Goal: Task Accomplishment & Management: Manage account settings

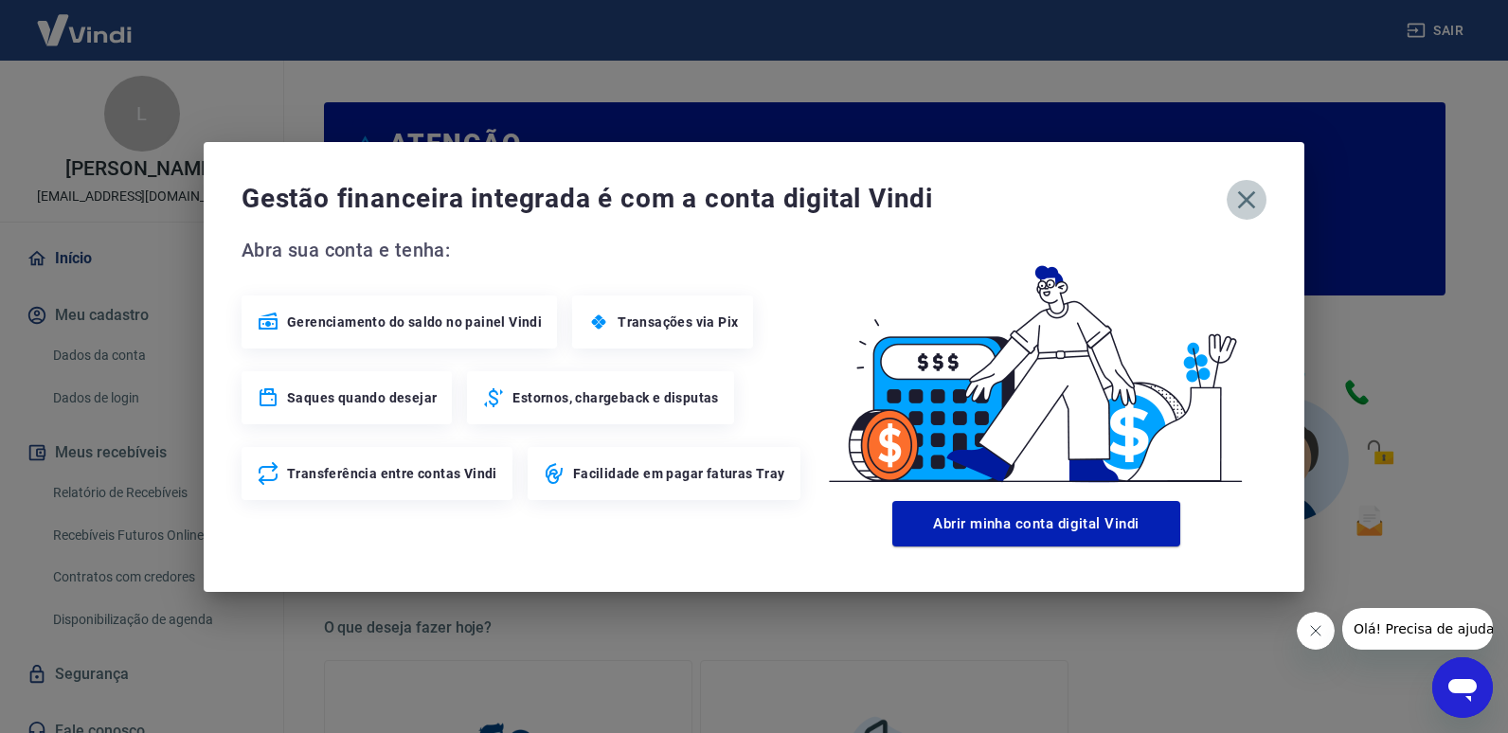
click at [1244, 203] on icon "button" at bounding box center [1247, 199] width 18 height 18
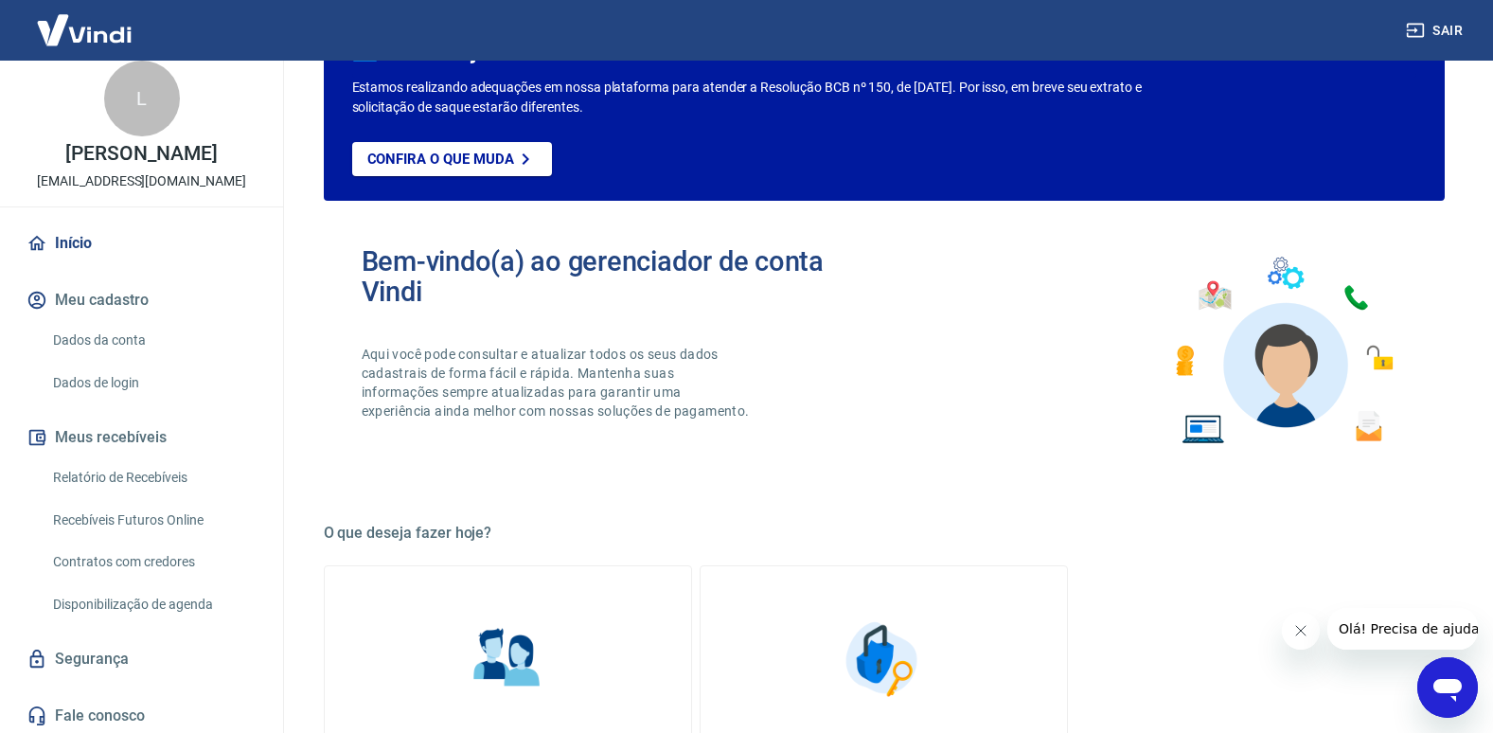
scroll to position [19, 0]
click at [90, 473] on link "Relatório de Recebíveis" at bounding box center [152, 474] width 215 height 39
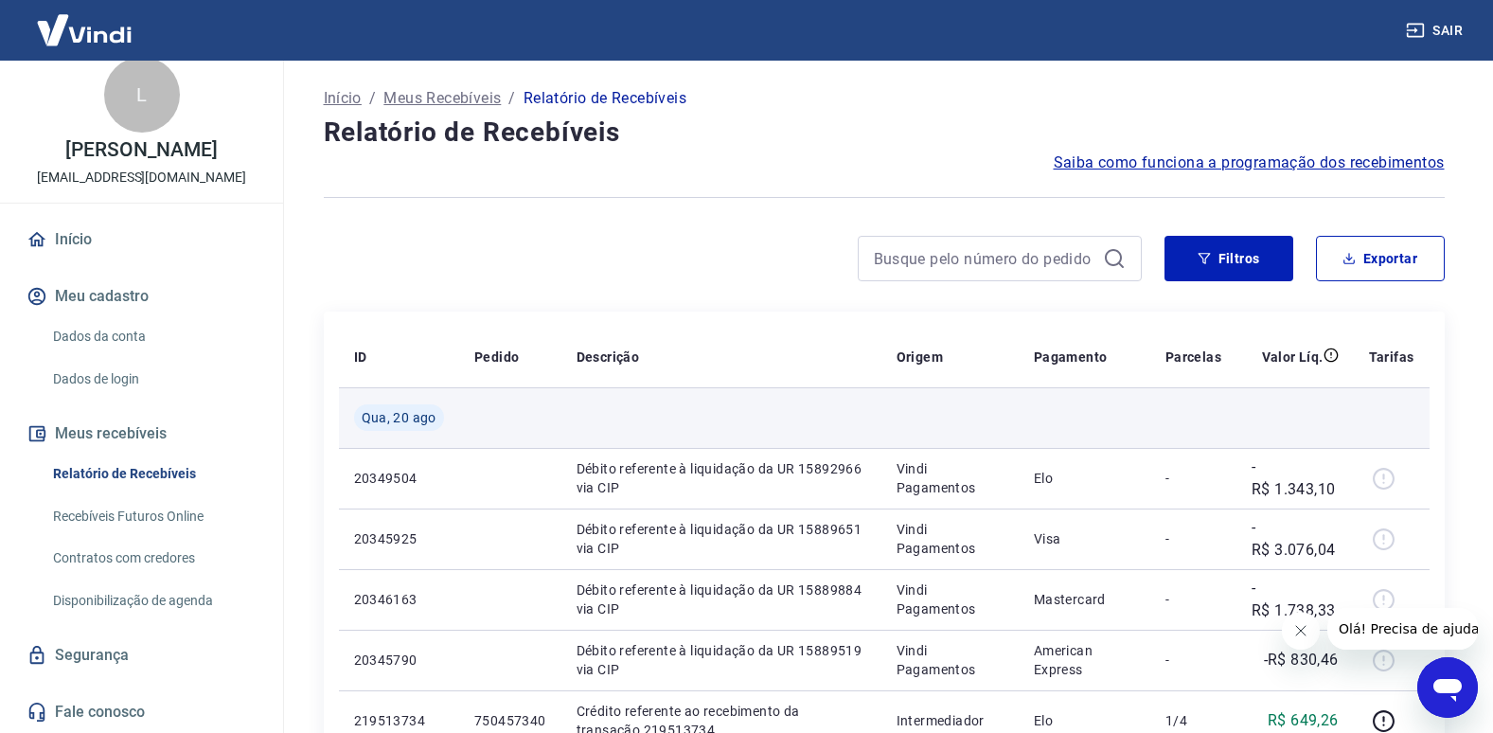
scroll to position [95, 0]
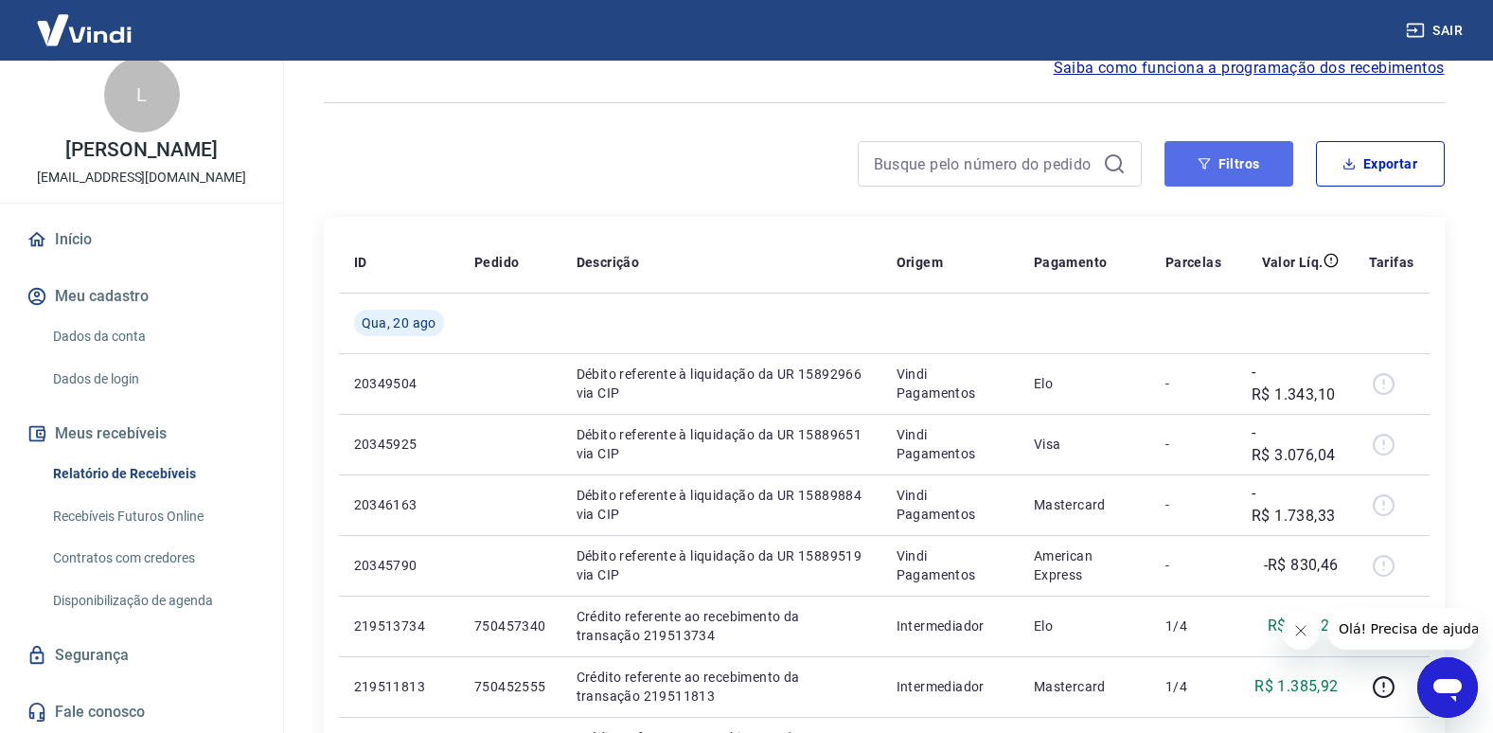
click at [1223, 157] on button "Filtros" at bounding box center [1229, 163] width 129 height 45
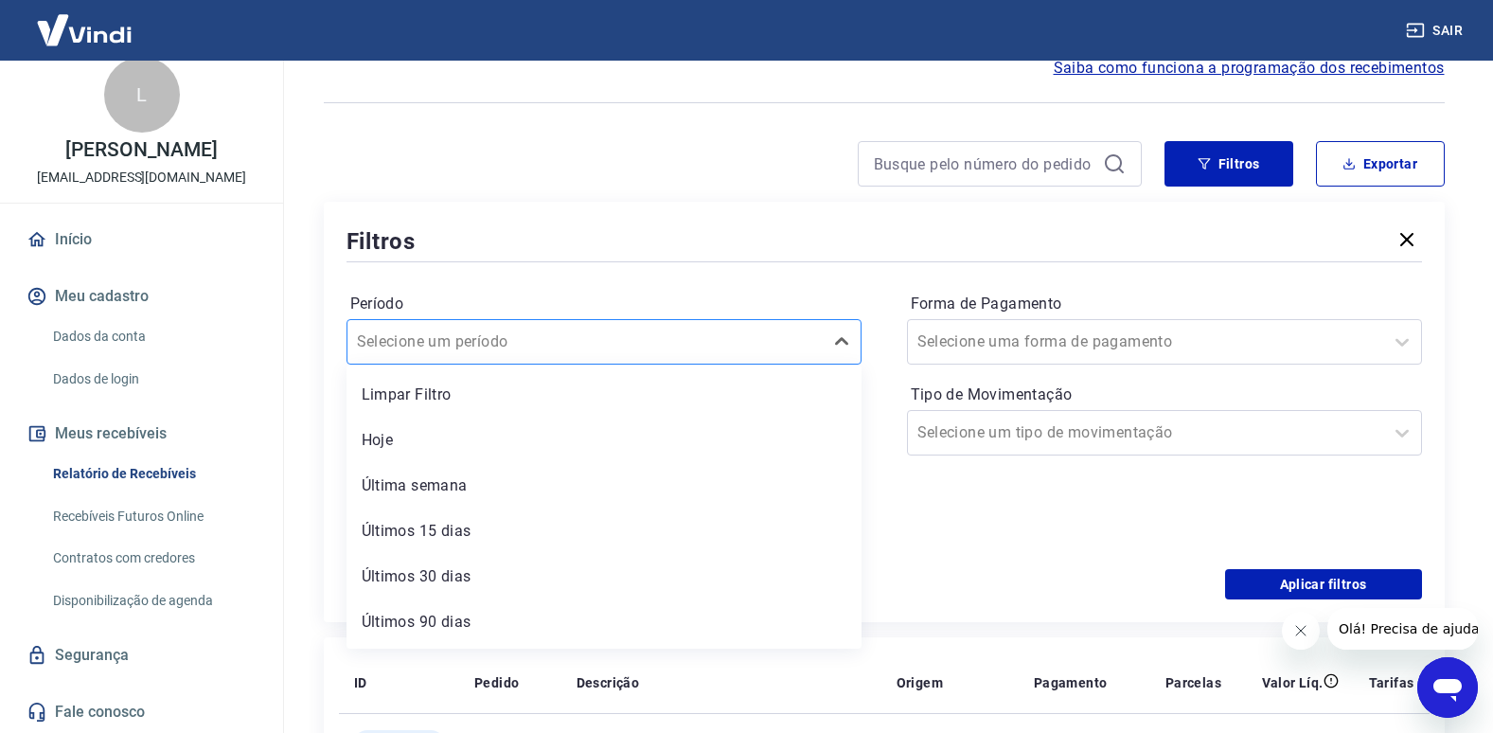
click at [470, 348] on input "Período" at bounding box center [452, 342] width 191 height 23
click at [502, 333] on input "Período" at bounding box center [452, 342] width 191 height 23
click at [405, 532] on div "Últimos 15 dias" at bounding box center [604, 531] width 515 height 38
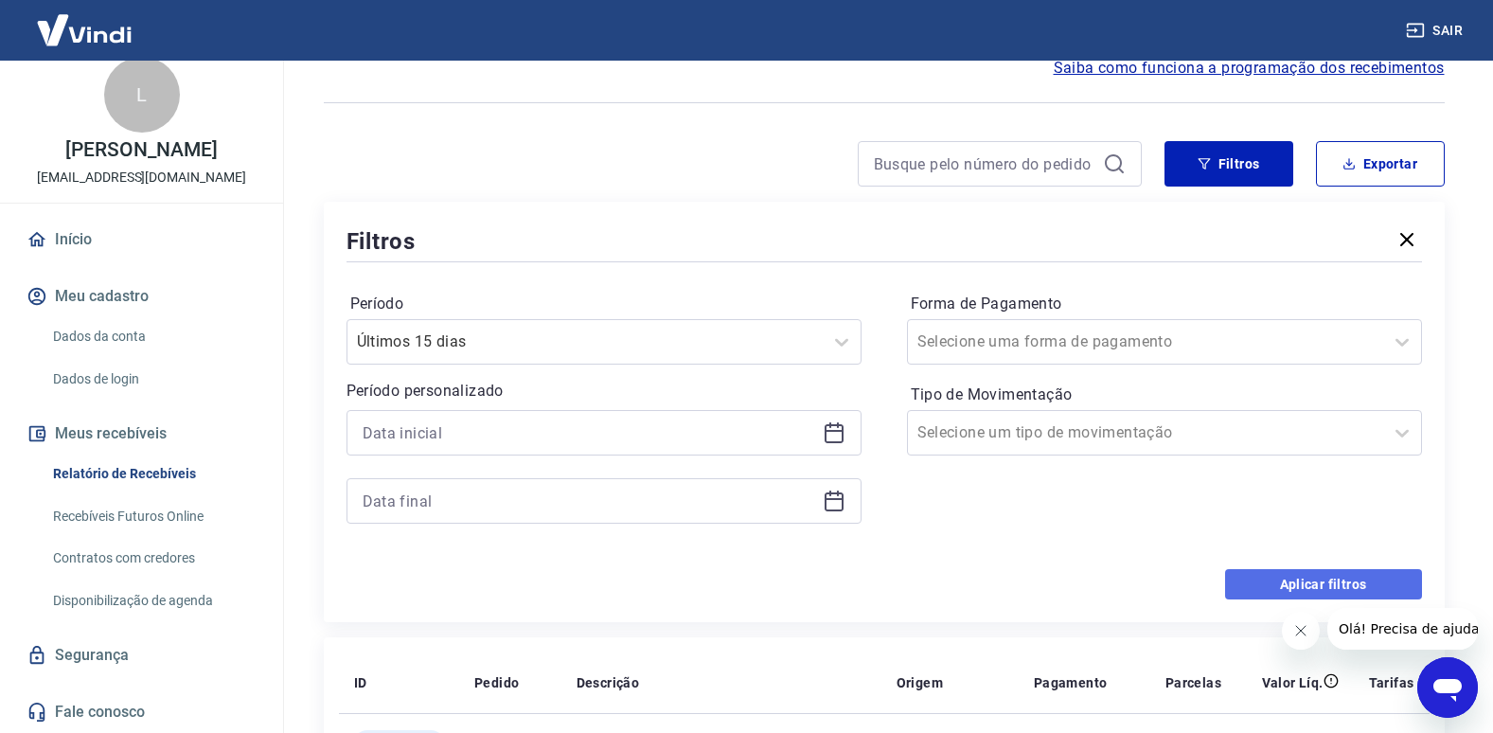
click at [1326, 584] on button "Aplicar filtros" at bounding box center [1323, 584] width 197 height 30
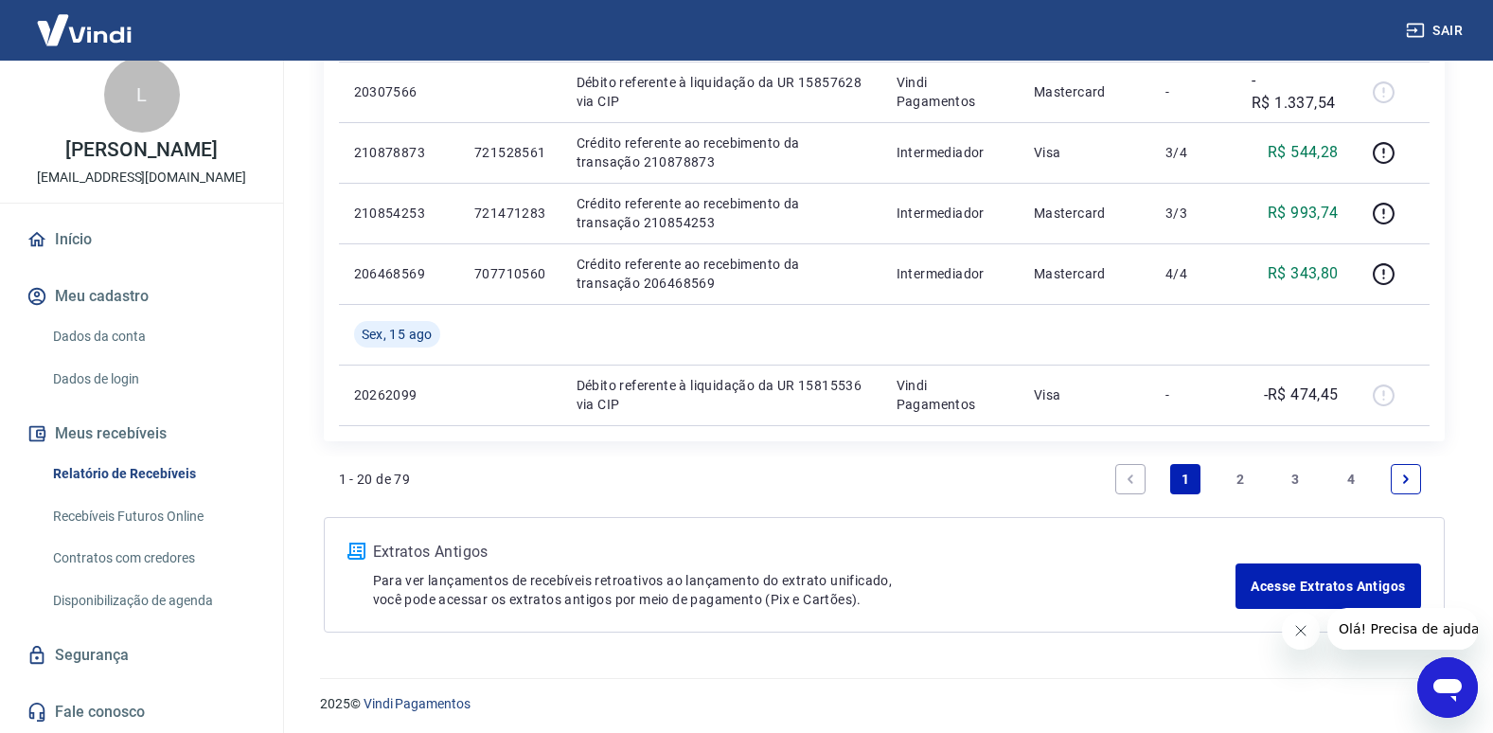
scroll to position [1420, 0]
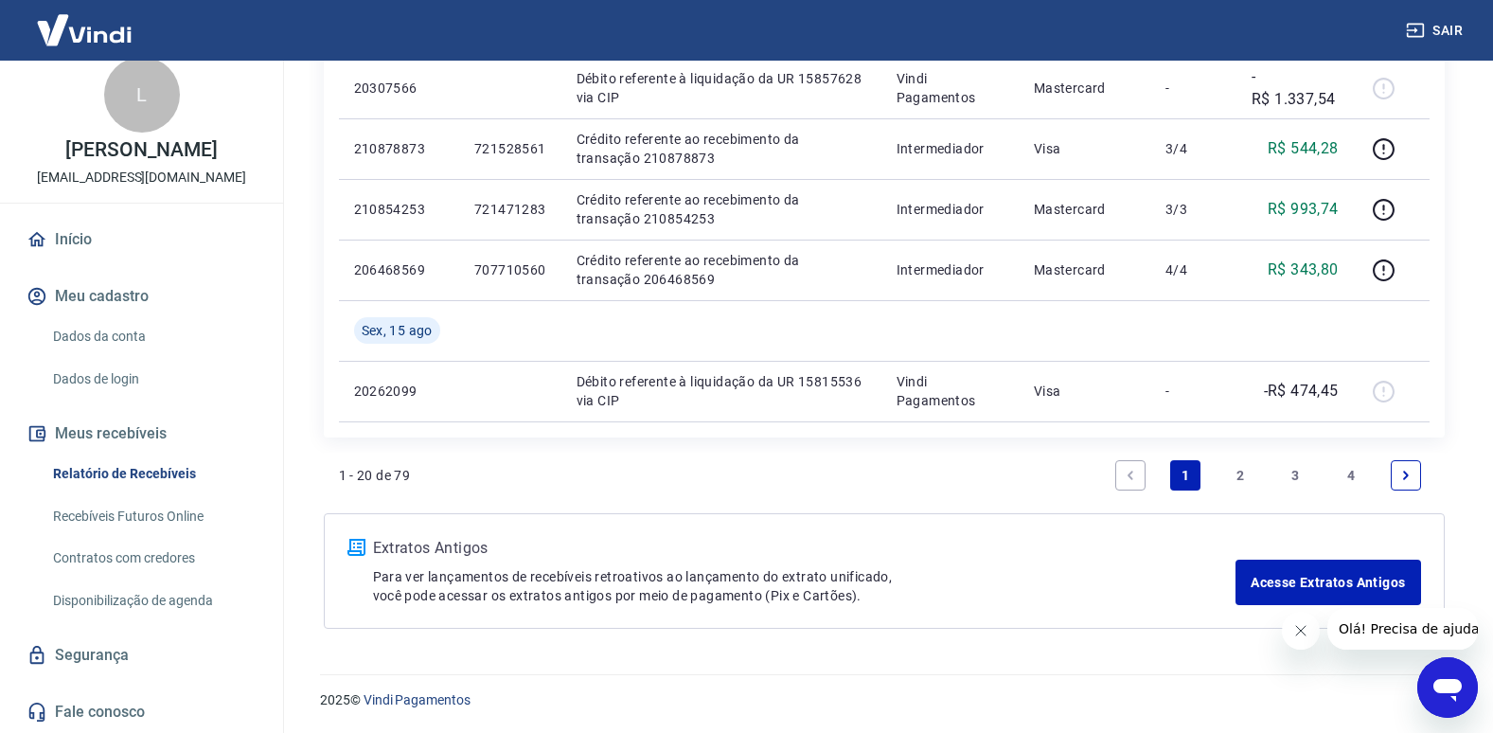
click at [1241, 467] on link "2" at bounding box center [1240, 475] width 30 height 30
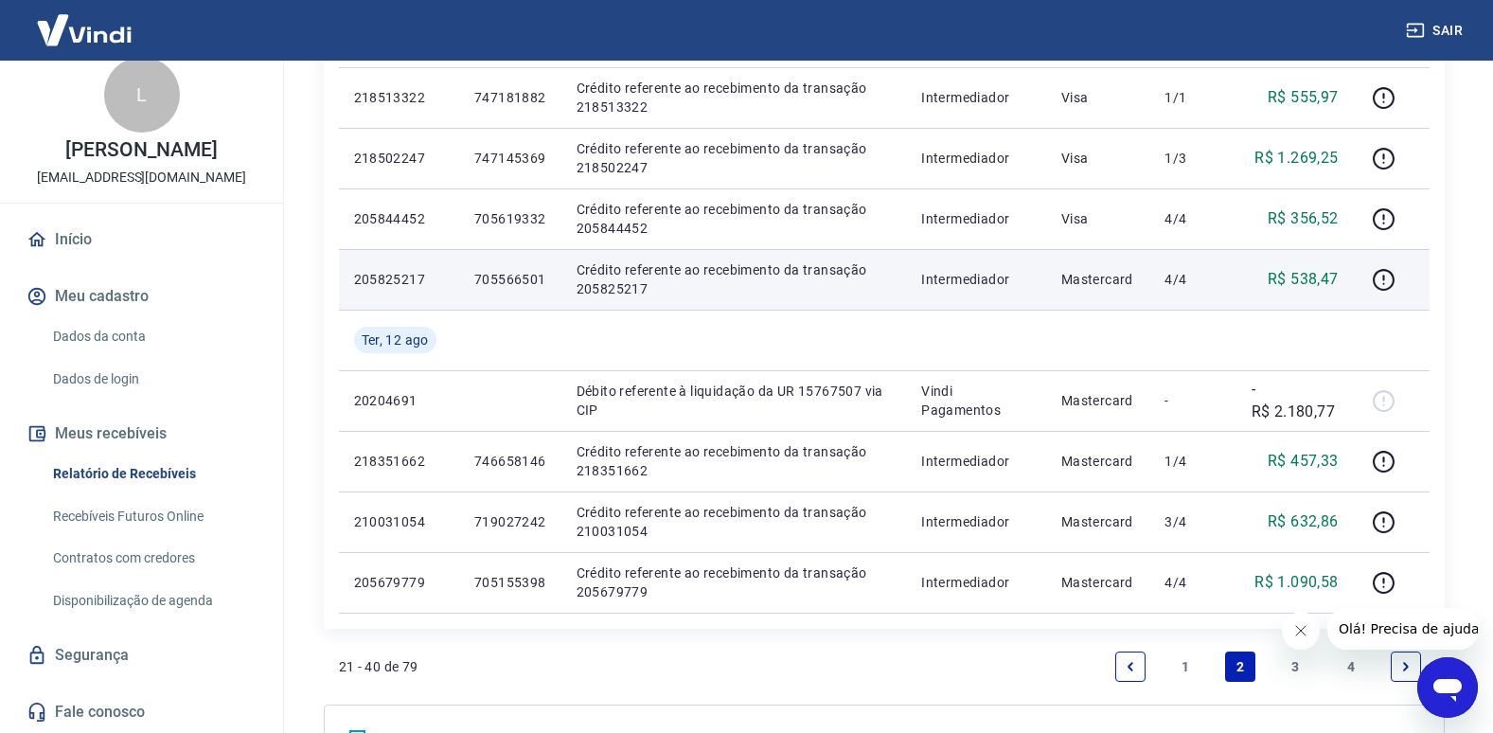
scroll to position [1231, 0]
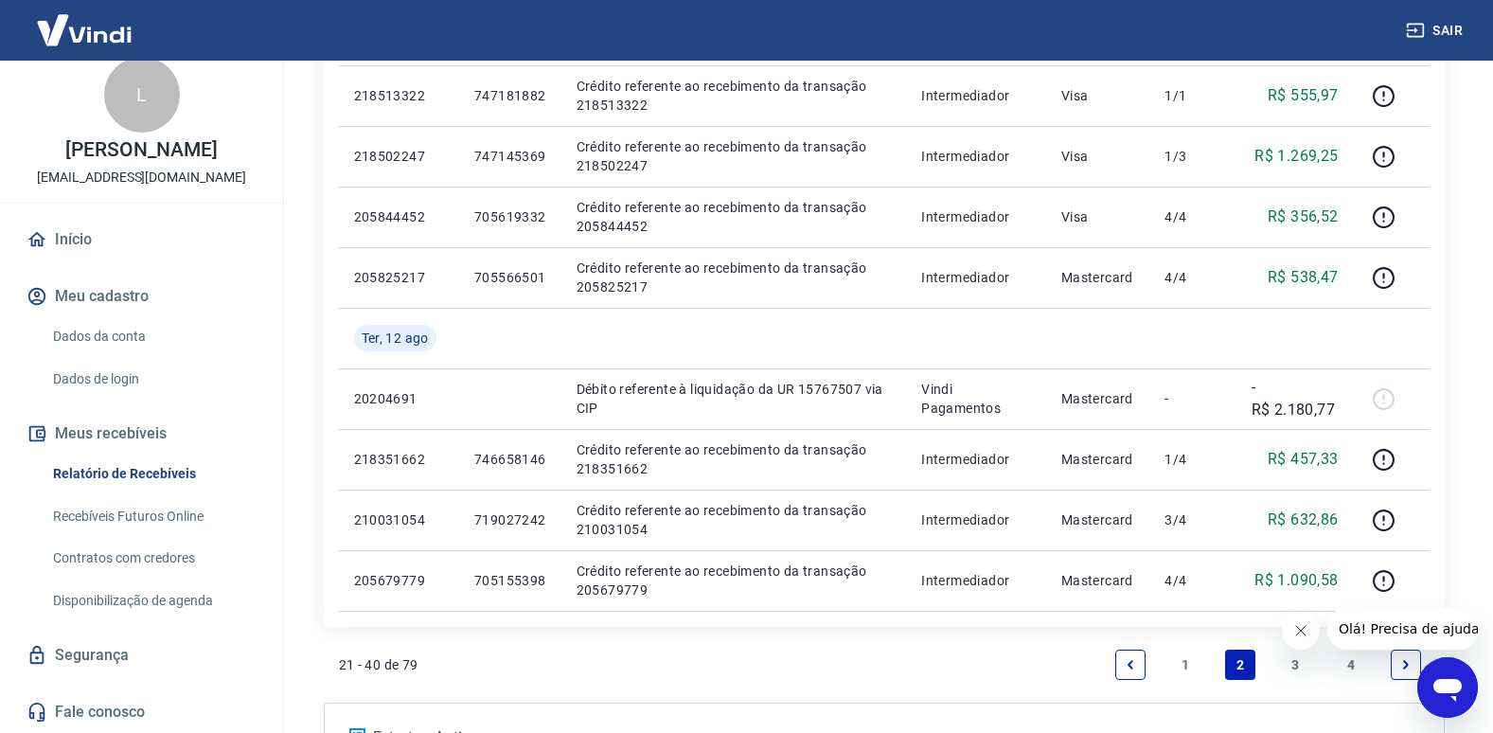
click at [1295, 661] on link "3" at bounding box center [1296, 665] width 30 height 30
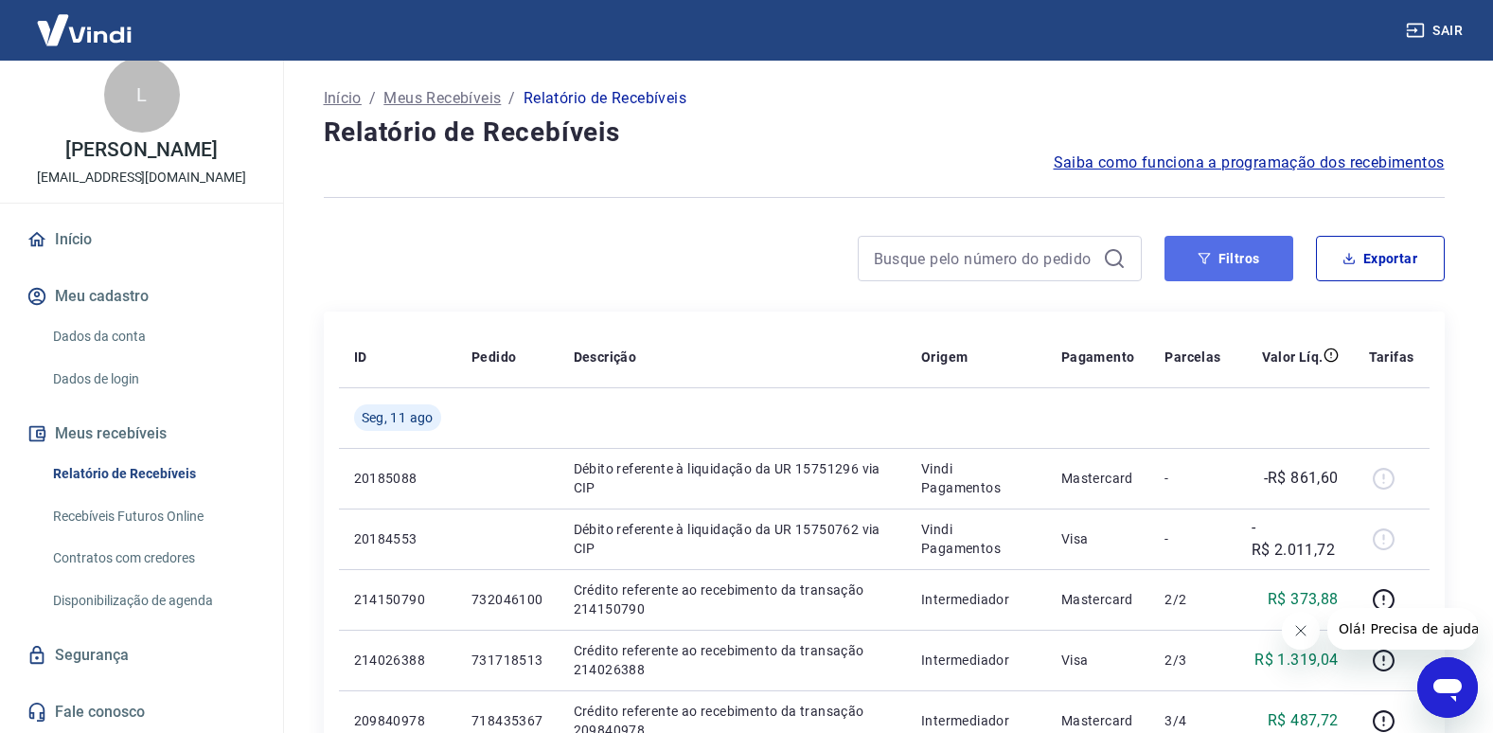
click at [1244, 253] on button "Filtros" at bounding box center [1229, 258] width 129 height 45
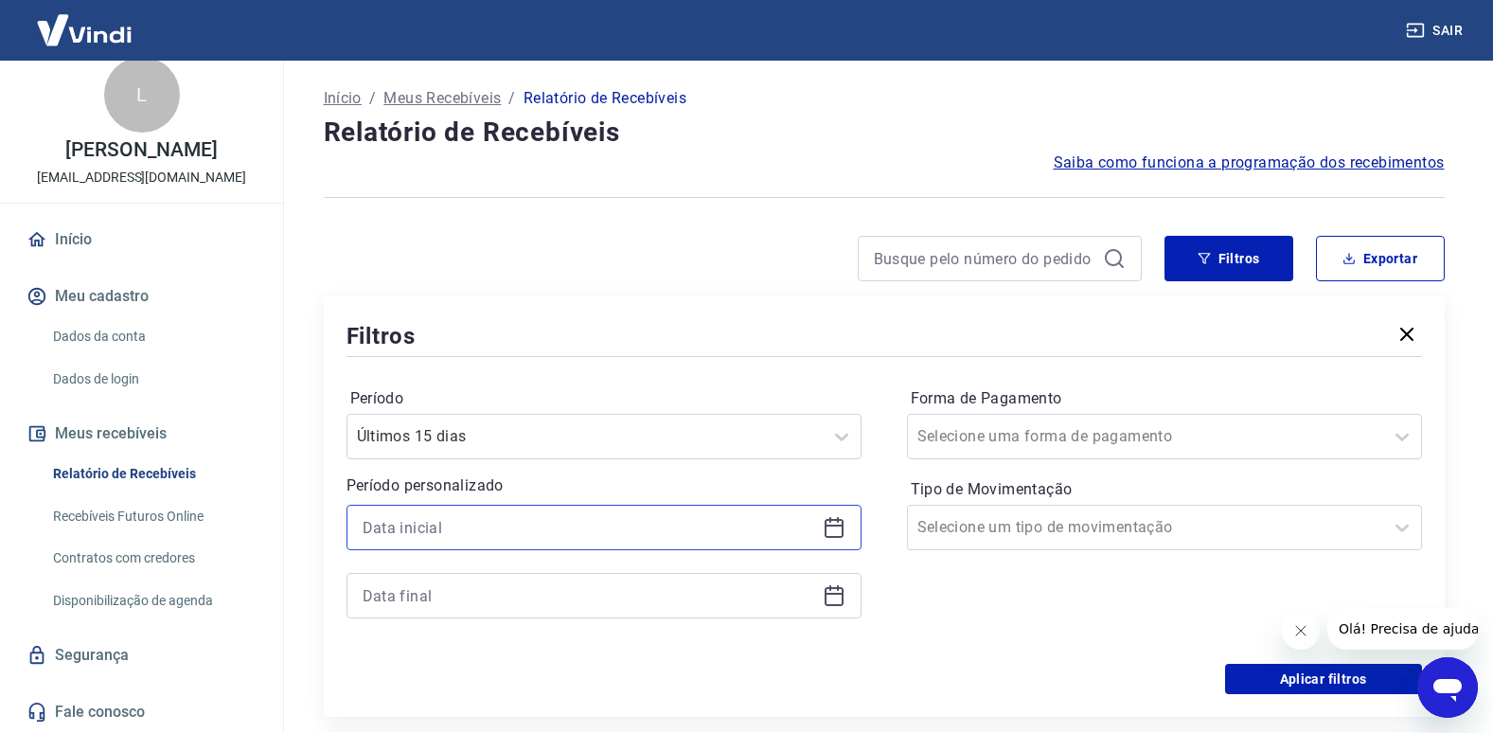
click at [546, 532] on input at bounding box center [589, 527] width 453 height 28
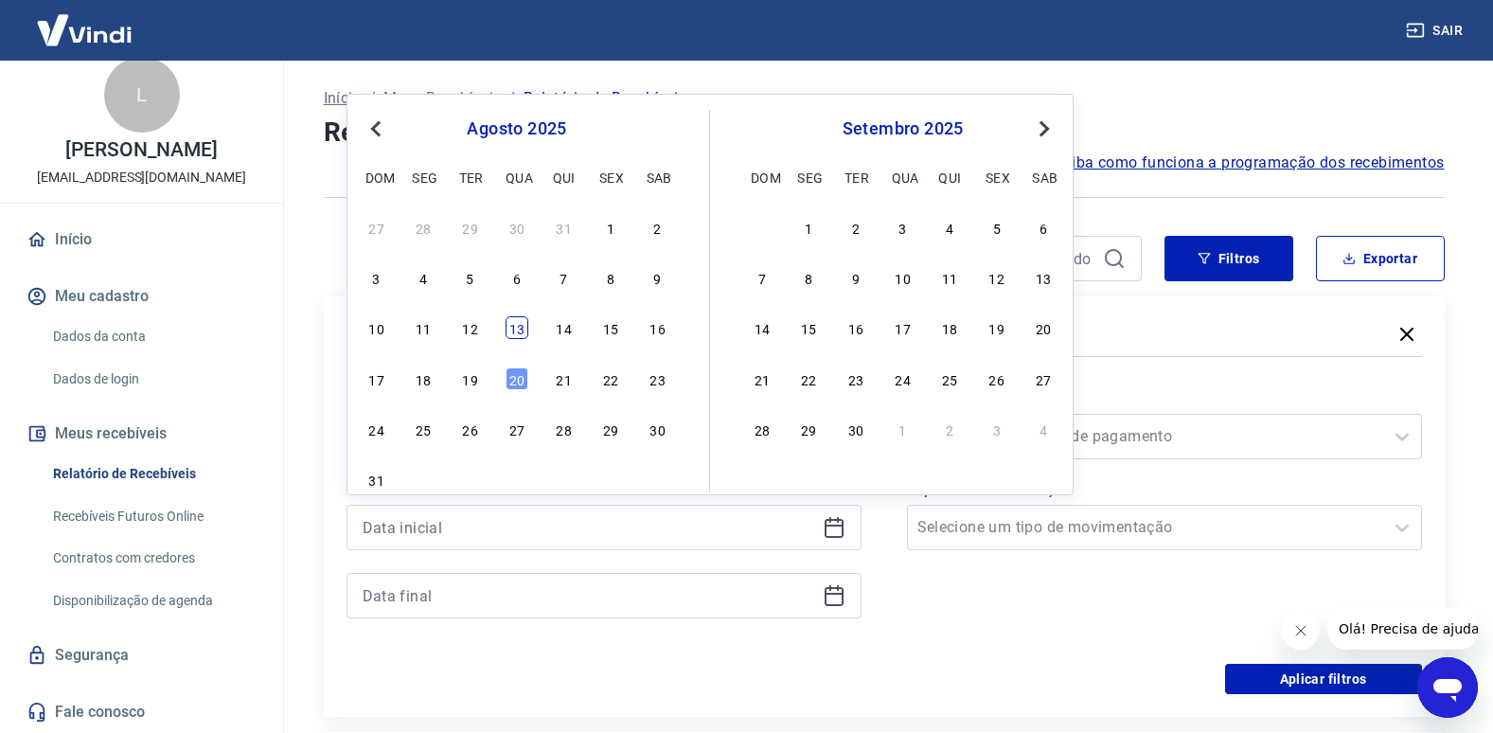
click at [518, 330] on div "13" at bounding box center [517, 327] width 23 height 23
type input "[DATE]"
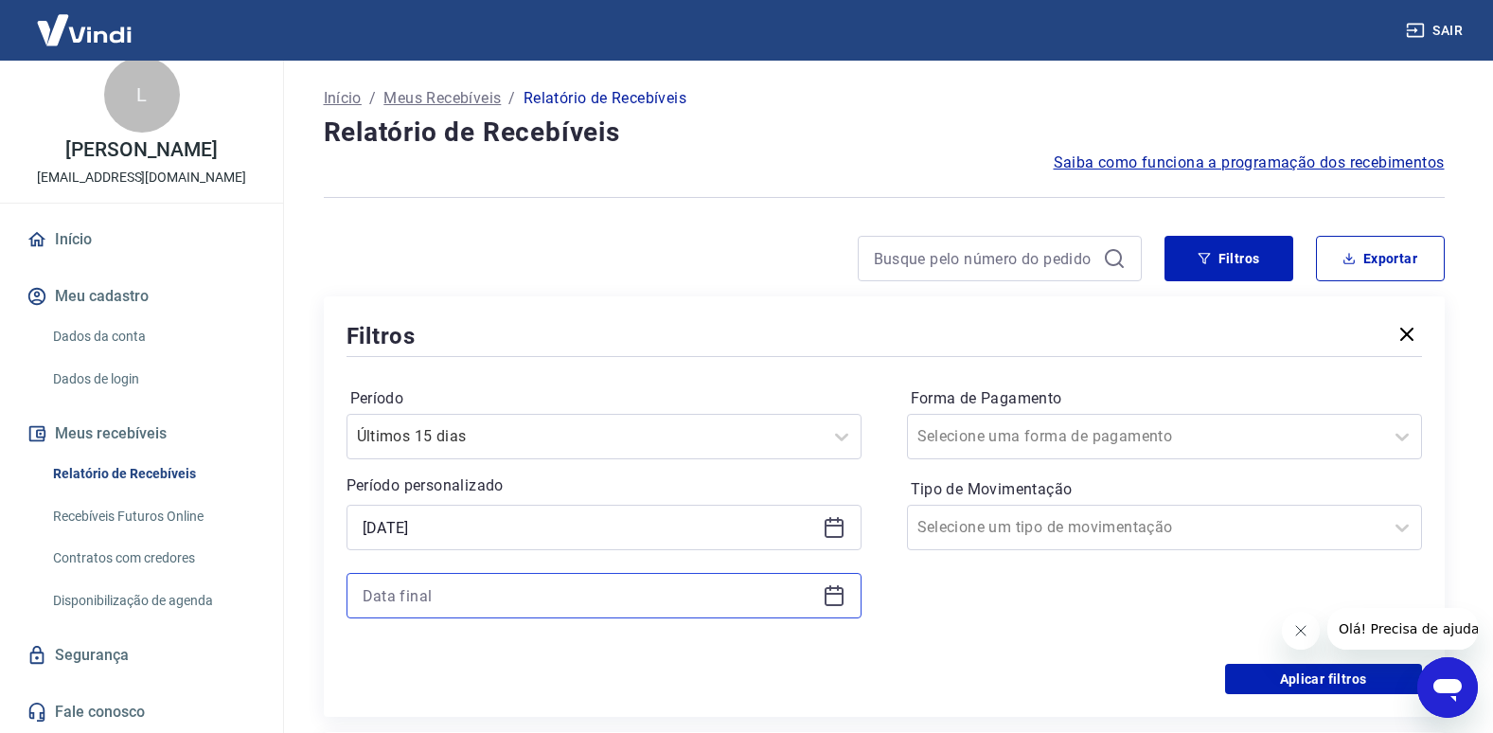
click at [519, 592] on input at bounding box center [589, 595] width 453 height 28
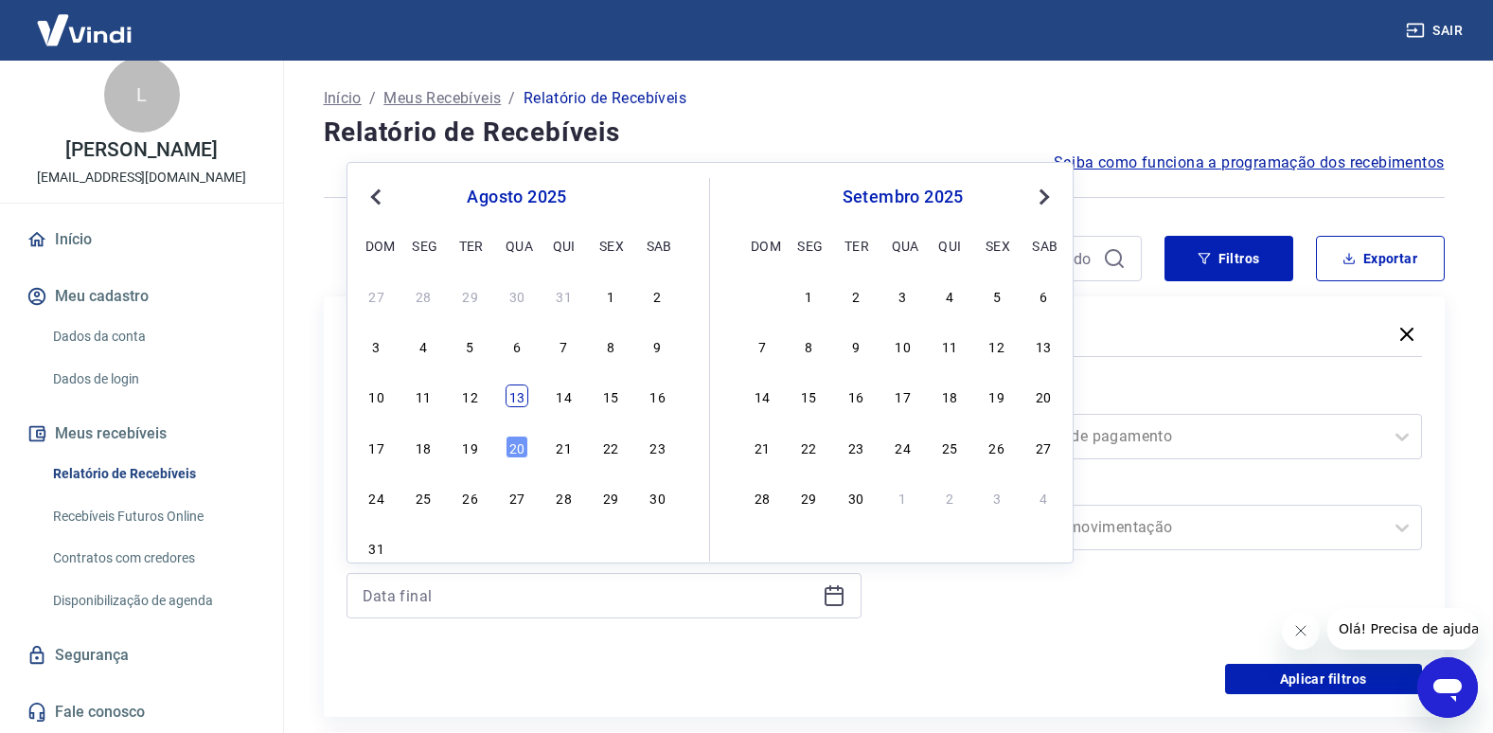
click at [512, 393] on div "13" at bounding box center [517, 395] width 23 height 23
type input "[DATE]"
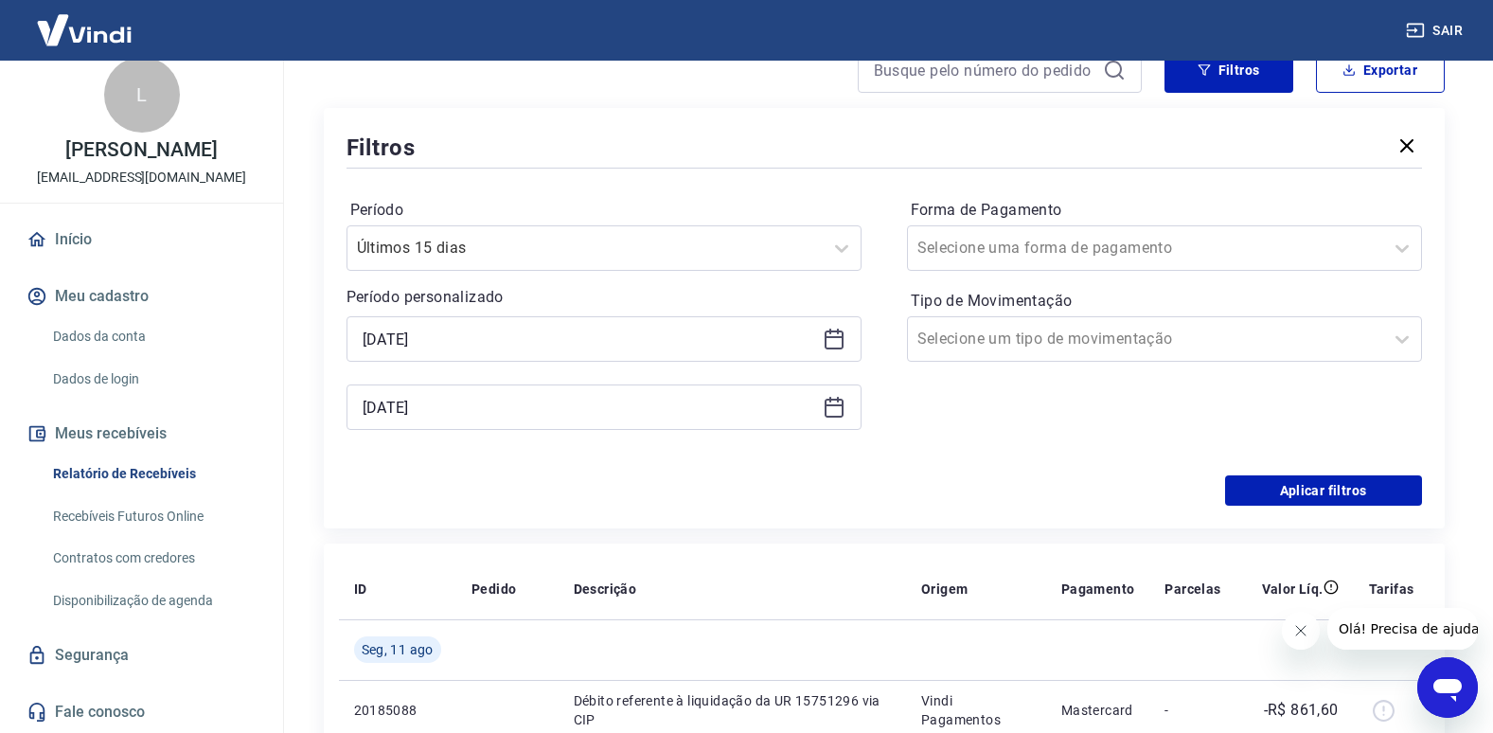
scroll to position [189, 0]
click at [1319, 474] on button "Aplicar filtros" at bounding box center [1323, 489] width 197 height 30
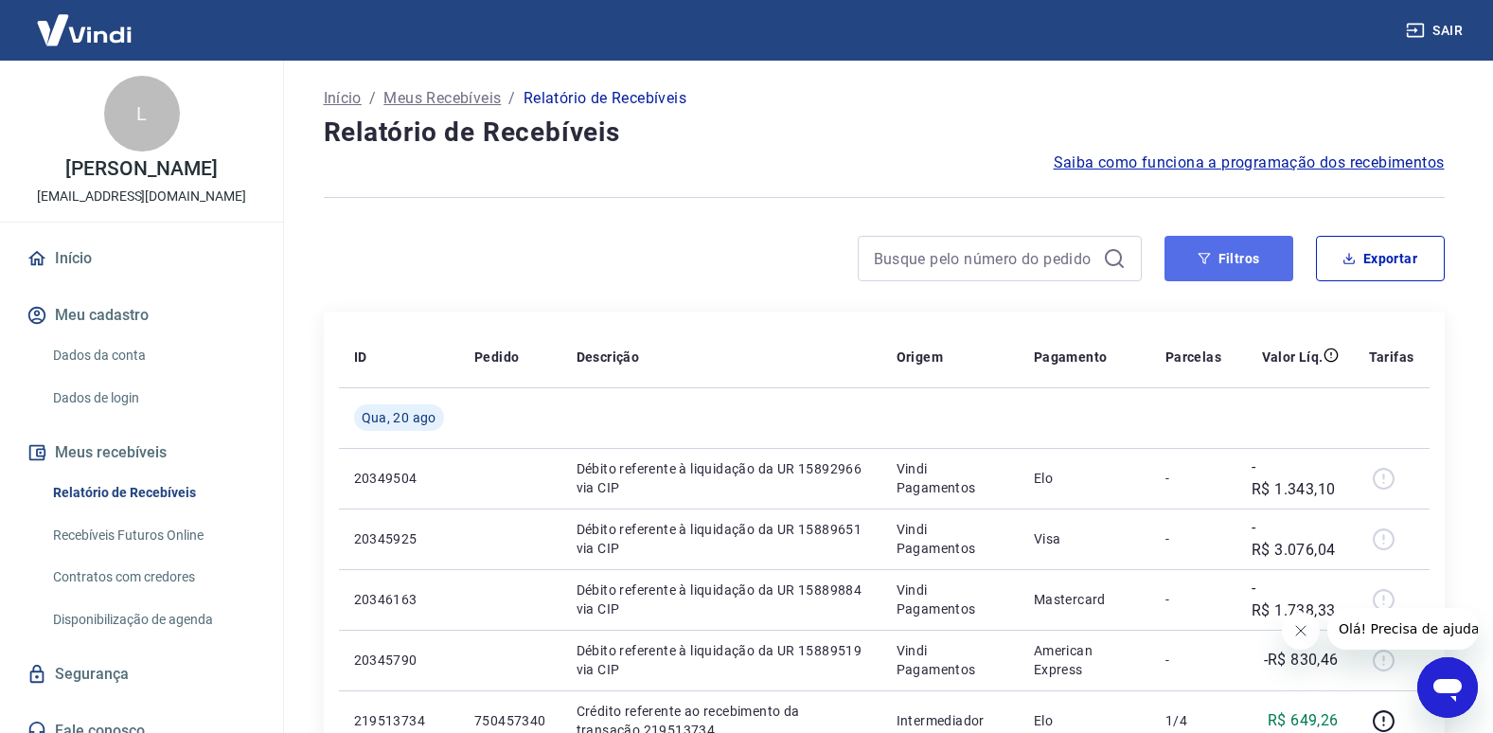
click at [1189, 256] on button "Filtros" at bounding box center [1229, 258] width 129 height 45
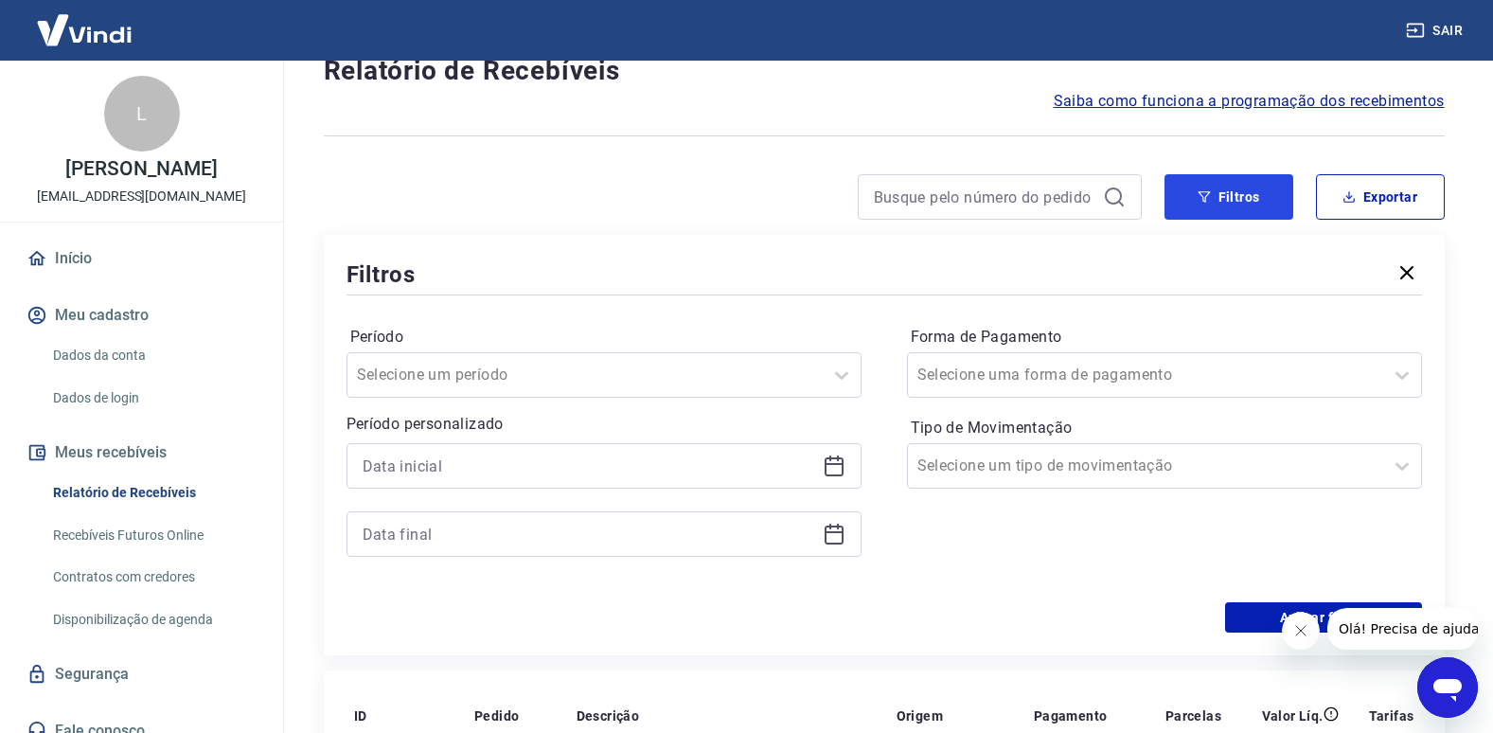
scroll to position [95, 0]
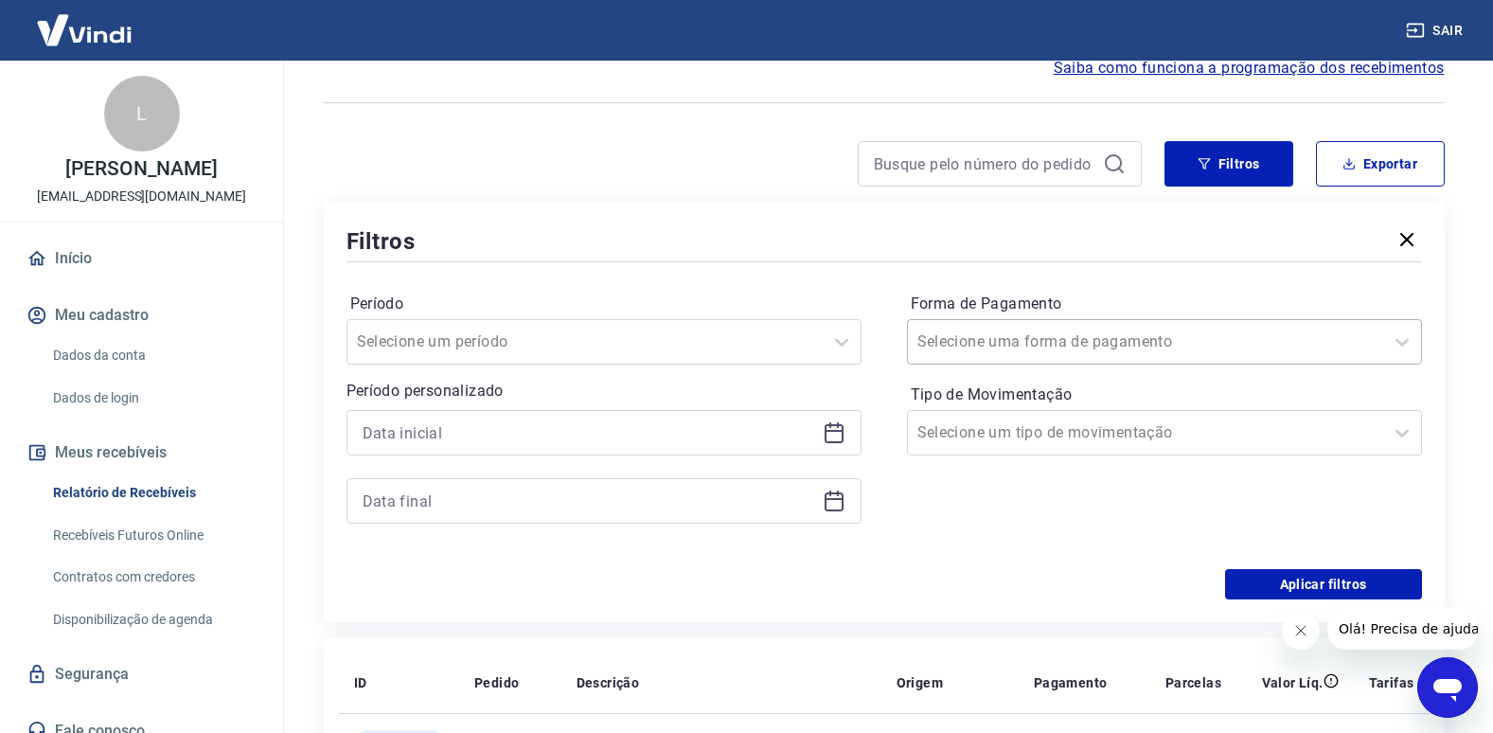
click at [1008, 334] on input "Forma de Pagamento" at bounding box center [1013, 342] width 191 height 23
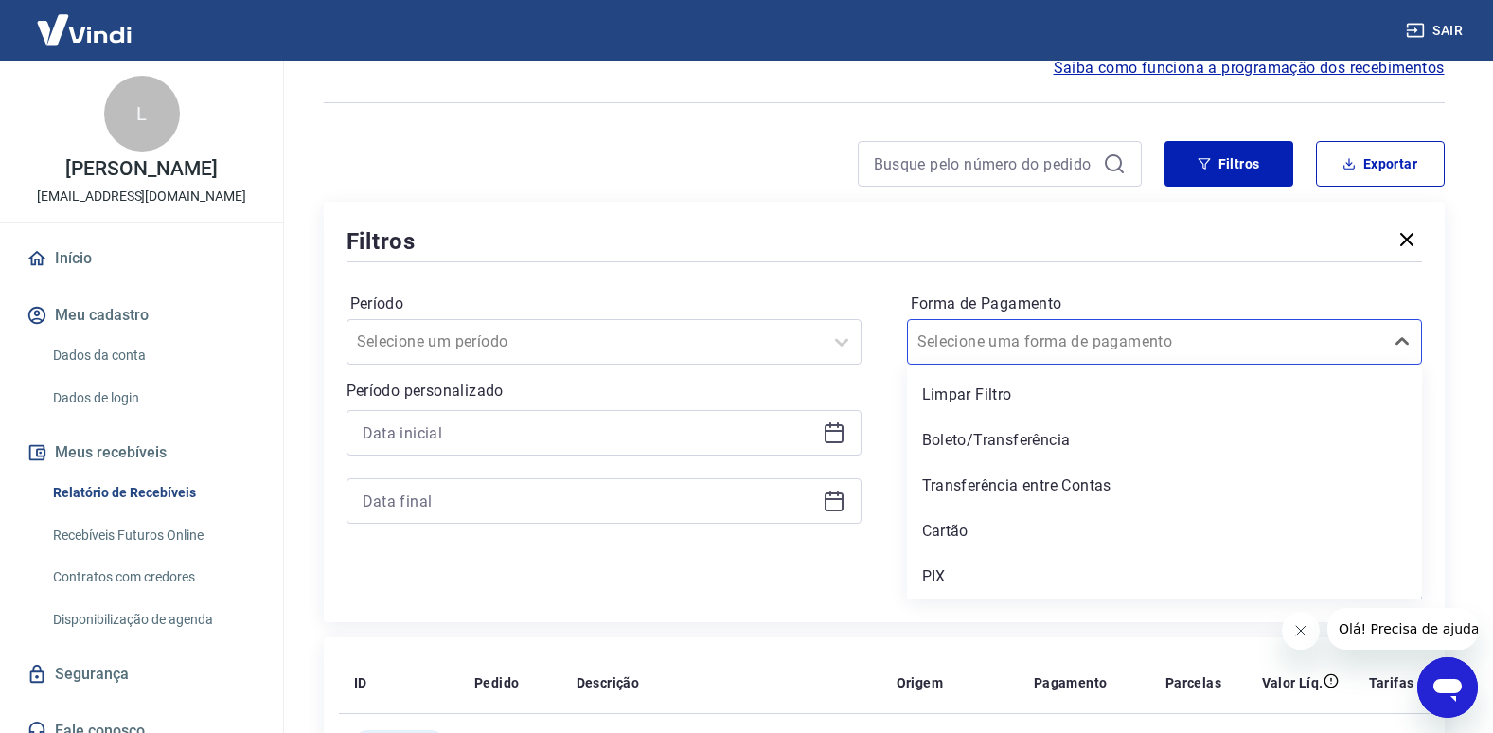
click at [765, 269] on div "Período Selecione um período Período personalizado Forma de Pagamento option Li…" at bounding box center [885, 417] width 1076 height 303
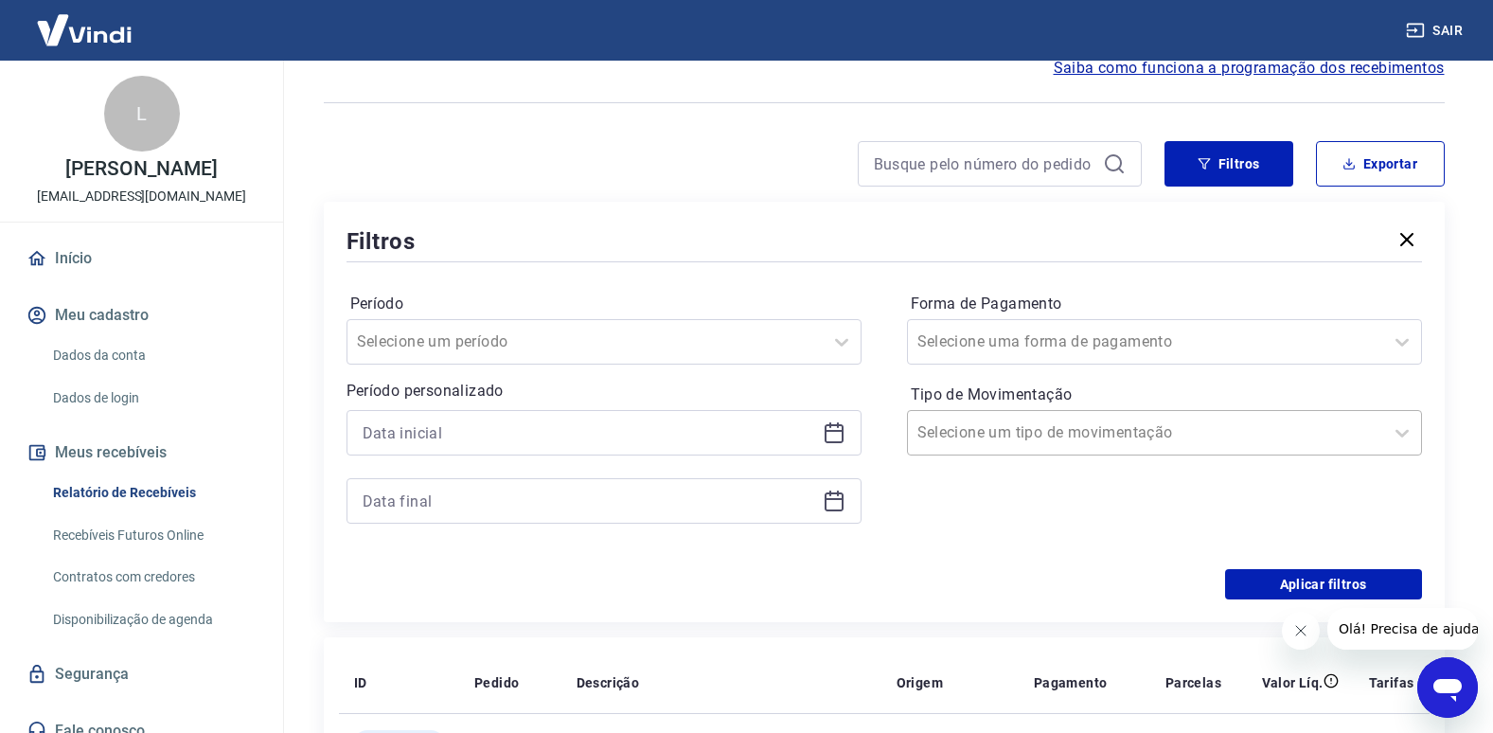
click at [1020, 414] on div "Selecione um tipo de movimentação" at bounding box center [1164, 432] width 515 height 45
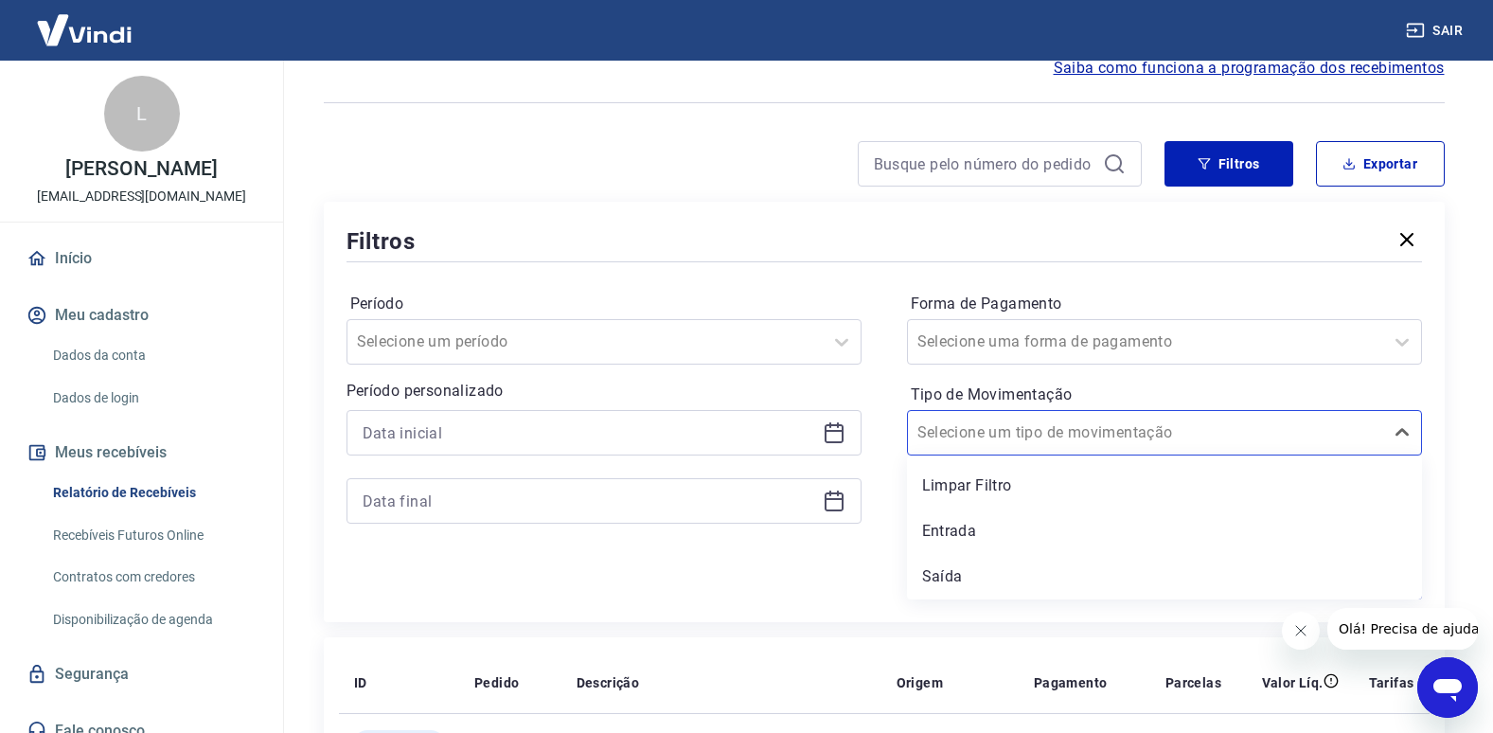
scroll to position [0, 0]
